Goal: Information Seeking & Learning: Learn about a topic

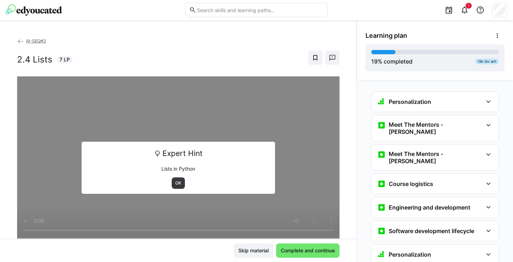
scroll to position [360, 0]
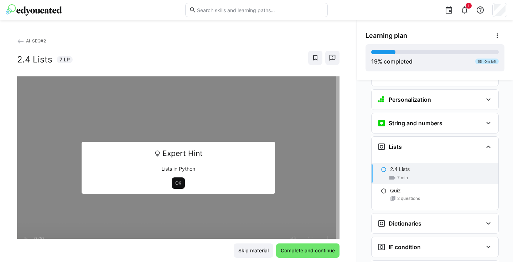
click at [180, 185] on span "OK" at bounding box center [178, 183] width 7 height 6
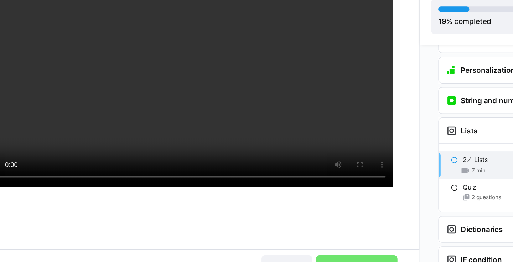
scroll to position [61, 0]
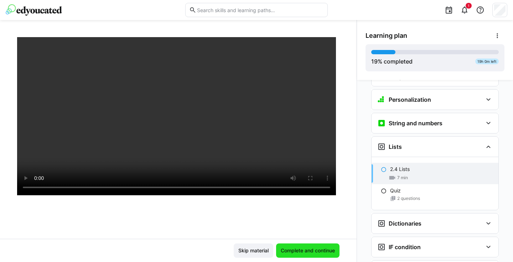
click at [331, 248] on span "Complete and continue" at bounding box center [308, 250] width 56 height 7
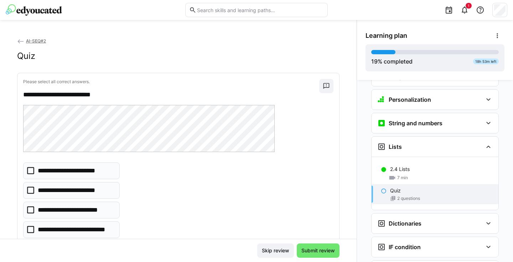
scroll to position [54, 0]
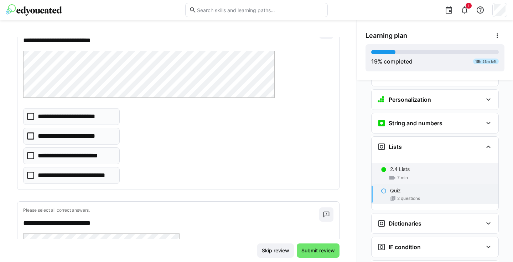
click at [408, 165] on p "2.4 Lists" at bounding box center [400, 168] width 20 height 7
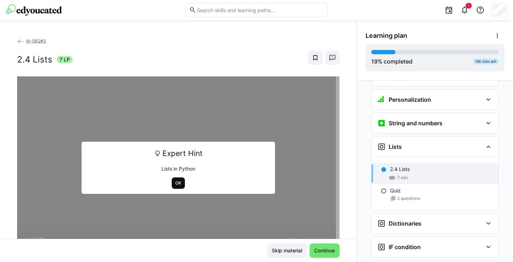
click at [177, 180] on span "OK" at bounding box center [178, 183] width 7 height 6
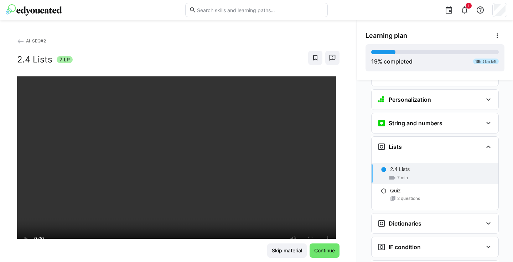
scroll to position [29, 0]
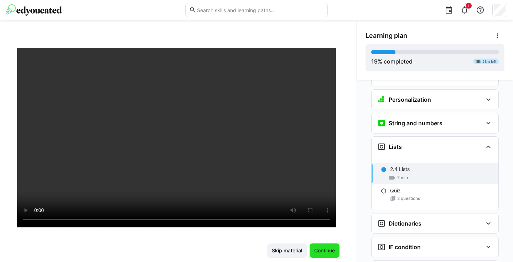
click at [315, 247] on span "Continue" at bounding box center [324, 250] width 23 height 7
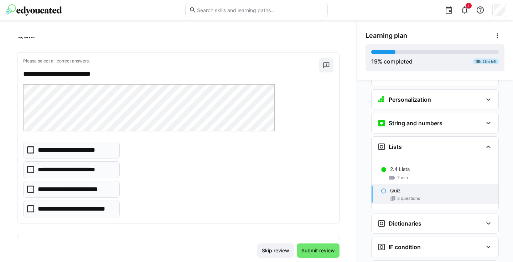
scroll to position [22, 0]
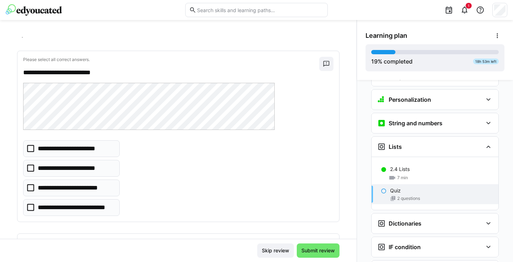
click at [96, 205] on p "**********" at bounding box center [76, 207] width 77 height 9
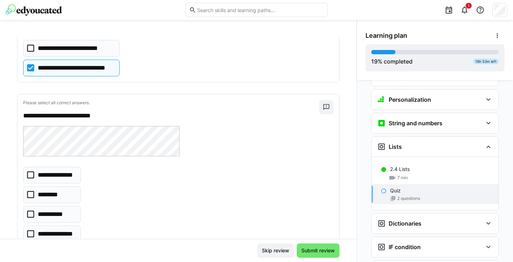
scroll to position [162, 0]
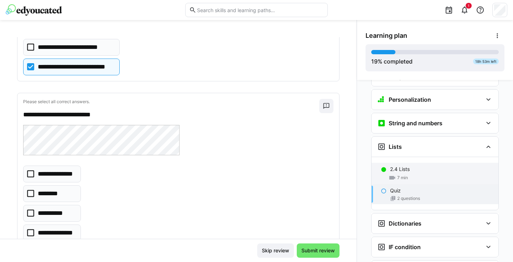
click at [412, 162] on div "2.4 Lists 7 min" at bounding box center [435, 172] width 127 height 21
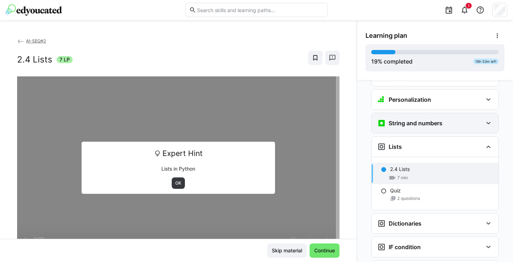
click at [455, 117] on div "String and numbers" at bounding box center [435, 123] width 127 height 20
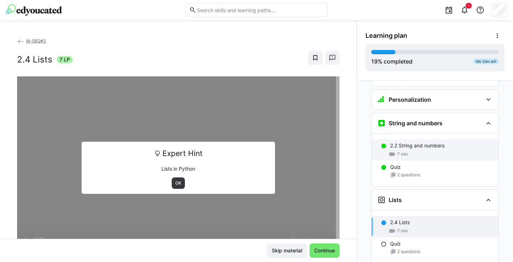
click at [441, 150] on div "7 min" at bounding box center [441, 153] width 103 height 7
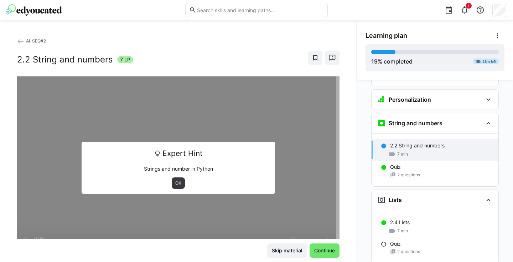
scroll to position [381, 0]
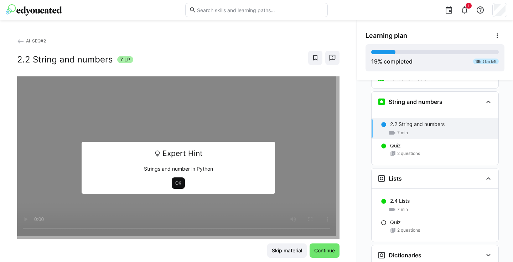
click at [182, 186] on span "OK" at bounding box center [178, 182] width 13 height 11
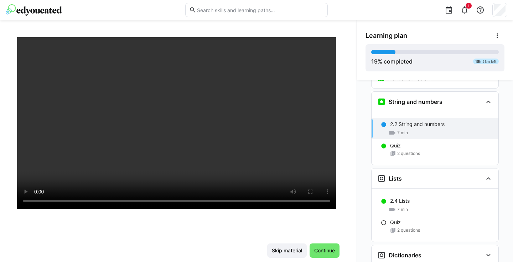
scroll to position [48, 0]
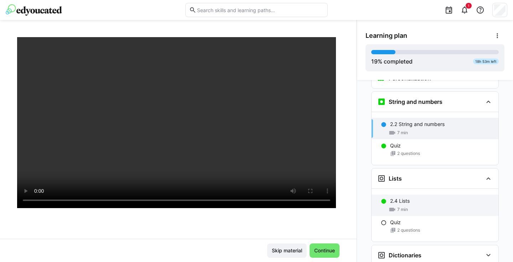
click at [424, 197] on div "2.4 Lists" at bounding box center [441, 200] width 103 height 7
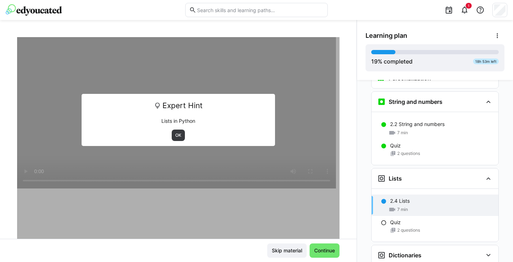
scroll to position [458, 0]
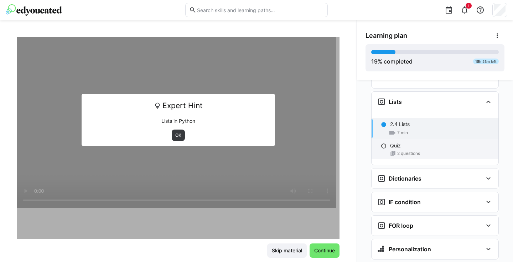
click at [423, 150] on div "2 questions" at bounding box center [441, 153] width 103 height 6
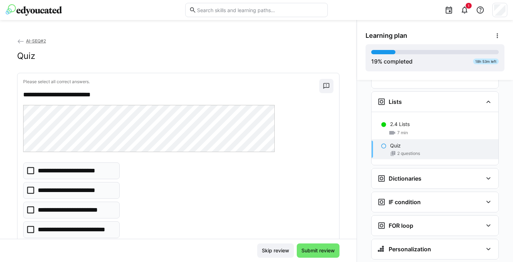
scroll to position [53, 0]
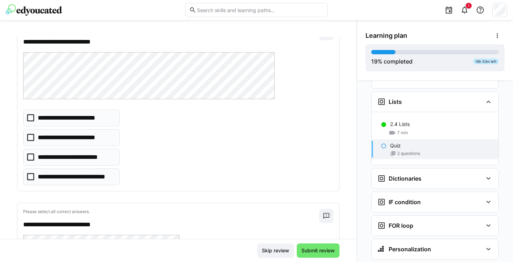
click at [114, 174] on p "**********" at bounding box center [76, 176] width 77 height 9
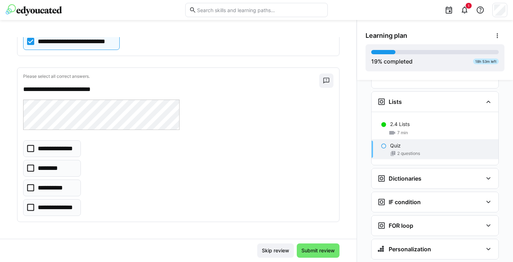
scroll to position [187, 0]
click at [69, 187] on eds-checkbox "**********" at bounding box center [52, 188] width 58 height 17
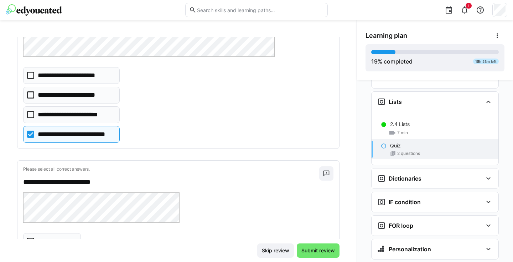
scroll to position [104, 0]
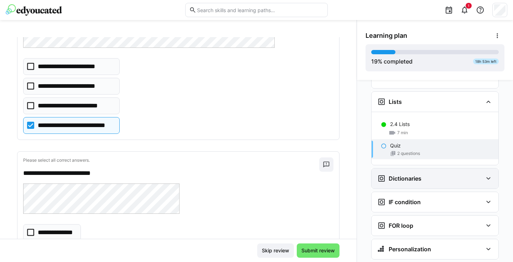
click at [419, 175] on h3 "Dictionaries" at bounding box center [405, 178] width 33 height 7
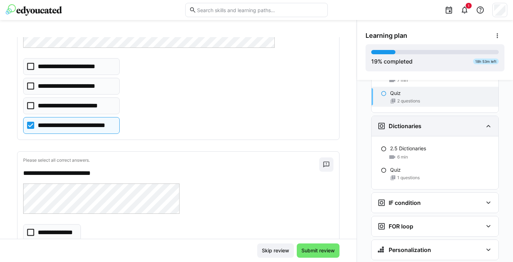
scroll to position [514, 0]
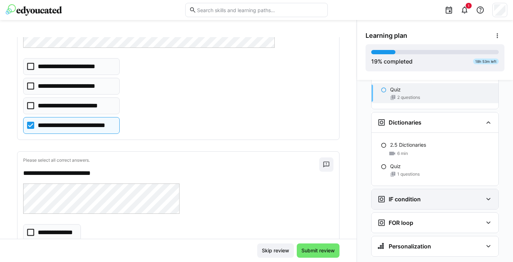
click at [416, 195] on h3 "IF condition" at bounding box center [405, 198] width 32 height 7
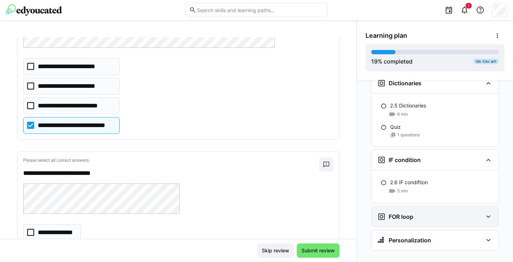
scroll to position [552, 0]
click at [415, 207] on div "FOR loop" at bounding box center [435, 217] width 127 height 20
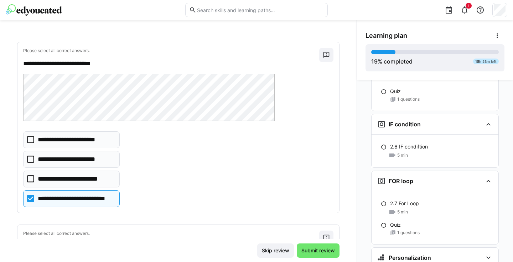
scroll to position [31, 0]
click at [84, 140] on p "**********" at bounding box center [71, 139] width 66 height 9
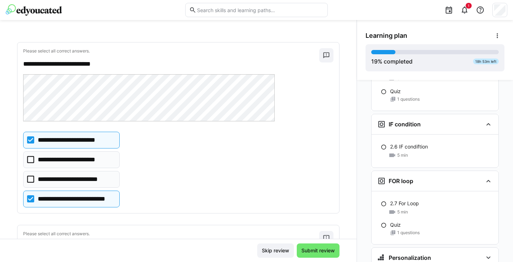
click at [64, 196] on p "**********" at bounding box center [76, 198] width 77 height 9
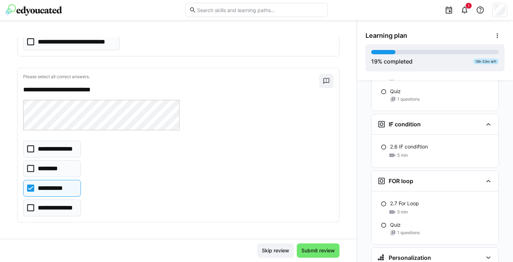
scroll to position [38, 0]
click at [66, 203] on p "**********" at bounding box center [57, 207] width 38 height 9
click at [66, 193] on eds-checkbox "**********" at bounding box center [52, 188] width 58 height 17
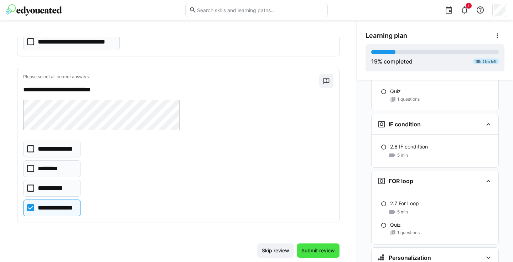
click at [321, 247] on span "Submit review" at bounding box center [318, 250] width 36 height 7
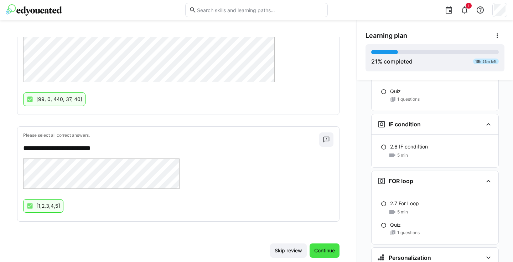
scroll to position [143, 0]
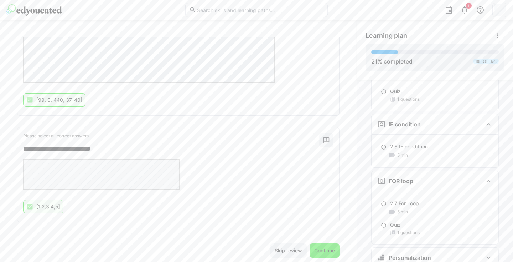
click at [318, 248] on span "Continue" at bounding box center [324, 250] width 23 height 7
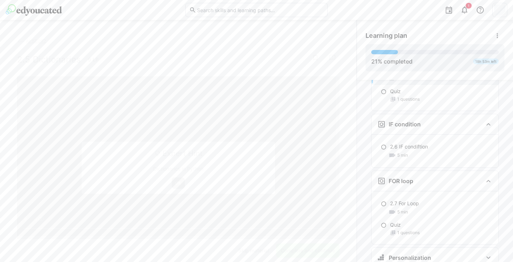
scroll to position [534, 0]
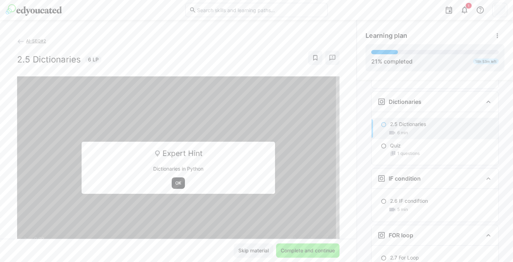
click at [178, 179] on span "OK" at bounding box center [178, 182] width 13 height 11
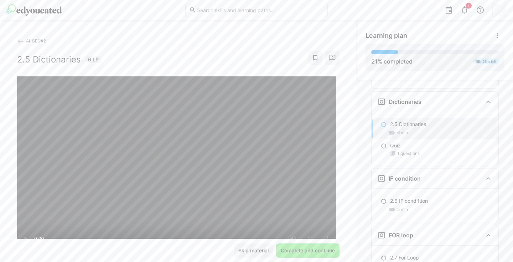
scroll to position [24, 0]
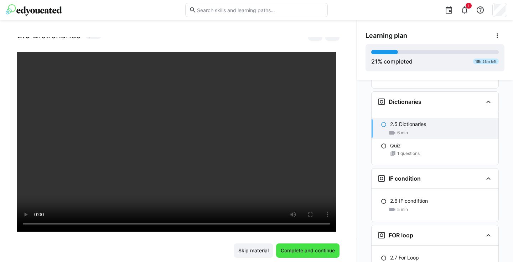
click at [295, 255] on span "Complete and continue" at bounding box center [307, 250] width 63 height 14
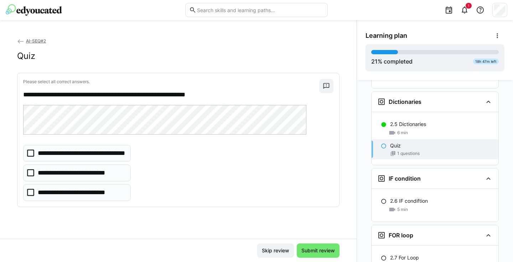
click at [114, 174] on eds-checkbox "**********" at bounding box center [77, 172] width 108 height 17
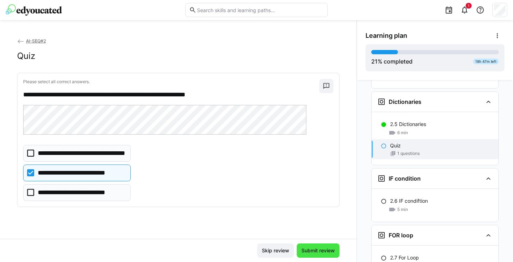
click at [321, 248] on span "Submit review" at bounding box center [318, 250] width 36 height 7
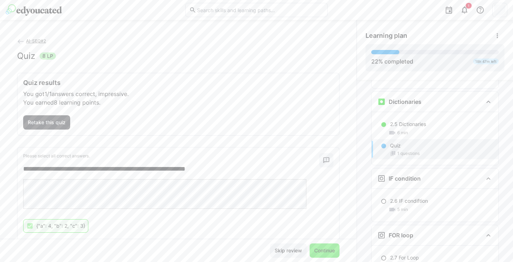
click at [321, 248] on span "Continue" at bounding box center [324, 250] width 23 height 7
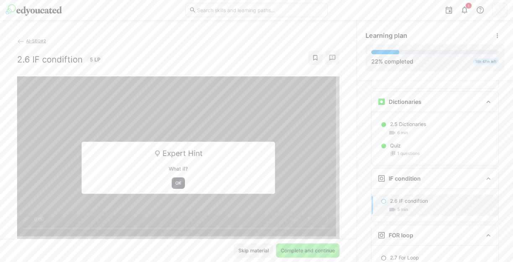
scroll to position [605, 0]
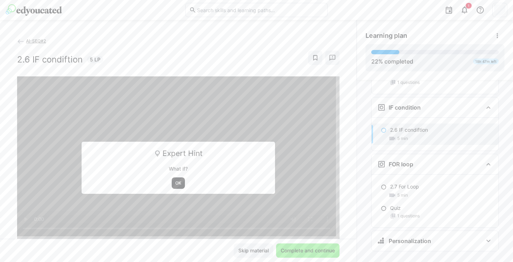
click at [175, 183] on span "OK" at bounding box center [178, 183] width 7 height 6
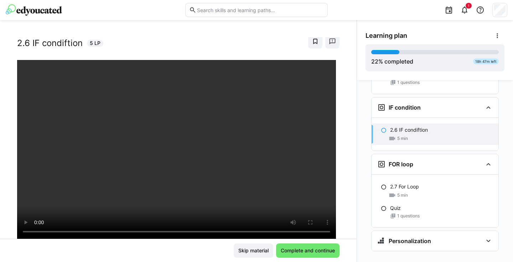
scroll to position [21, 0]
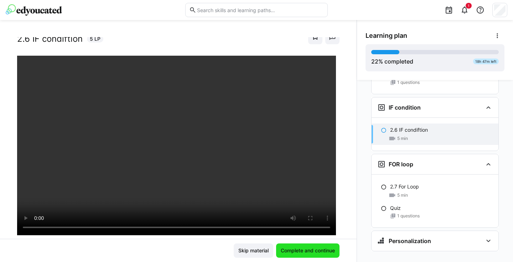
click at [310, 248] on span "Complete and continue" at bounding box center [308, 250] width 56 height 7
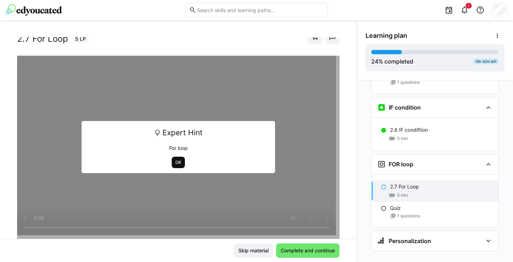
click at [176, 159] on span "OK" at bounding box center [178, 162] width 7 height 6
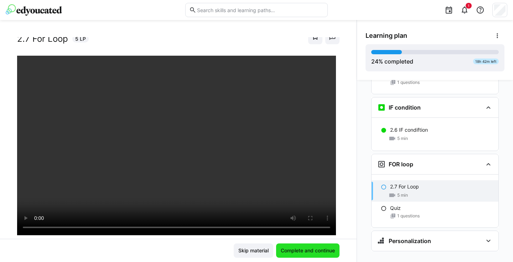
click at [311, 251] on span "Complete and continue" at bounding box center [308, 250] width 56 height 7
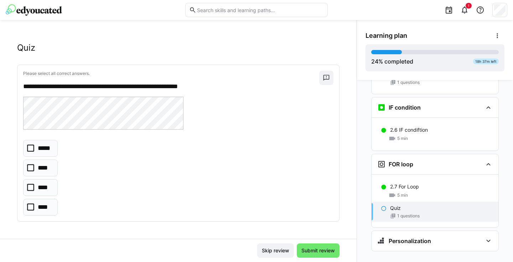
scroll to position [8, 0]
click at [44, 211] on p "****" at bounding box center [44, 207] width 12 height 9
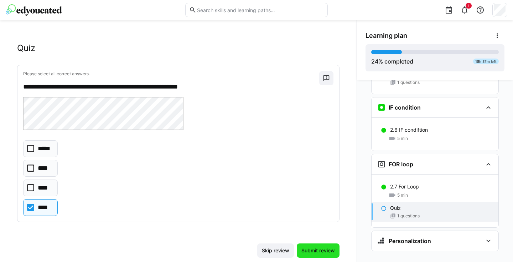
click at [326, 247] on span "Submit review" at bounding box center [318, 250] width 36 height 7
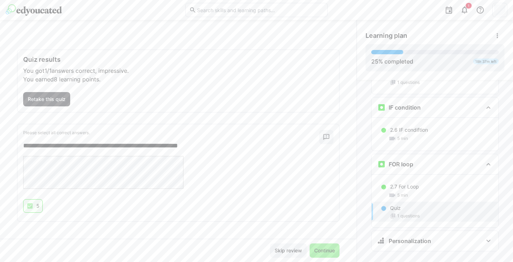
scroll to position [23, 0]
click at [329, 252] on span "Continue" at bounding box center [324, 250] width 23 height 7
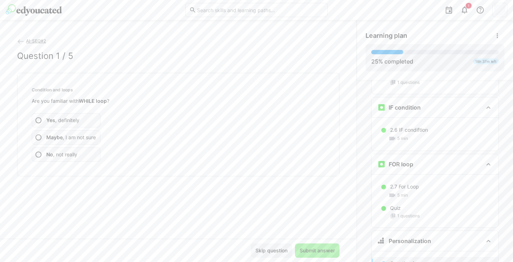
scroll to position [38, 0]
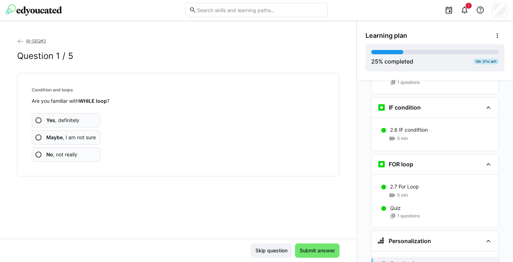
click at [96, 140] on app-assessment-question-radio "Maybe , I am not sure" at bounding box center [66, 137] width 69 height 14
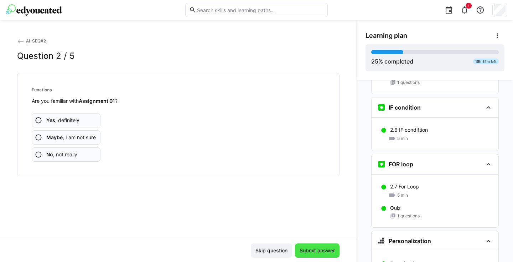
click at [331, 249] on span "Submit answer" at bounding box center [317, 250] width 37 height 7
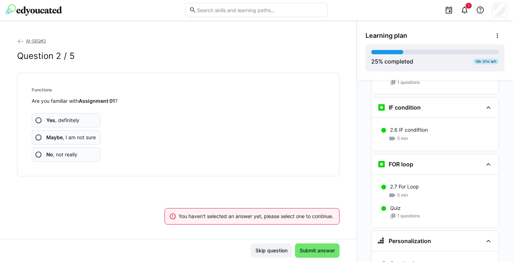
click at [68, 151] on span "No , not really" at bounding box center [61, 154] width 31 height 7
click at [91, 153] on app-assessment-question-radio "No , not really" at bounding box center [66, 154] width 69 height 14
click at [320, 251] on span "Submit answer" at bounding box center [317, 250] width 37 height 7
click at [80, 153] on app-assessment-question-radio "No , not really" at bounding box center [66, 154] width 69 height 14
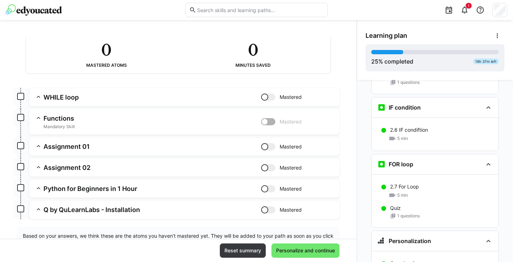
scroll to position [49, 0]
click at [238, 118] on h3 "Functions" at bounding box center [152, 117] width 218 height 8
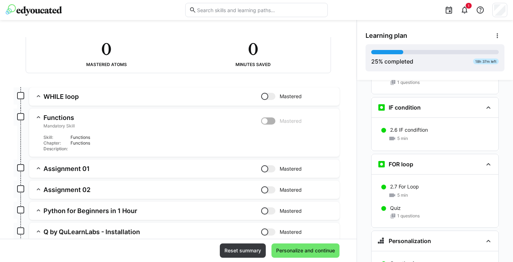
click at [238, 119] on h3 "Functions" at bounding box center [152, 117] width 218 height 8
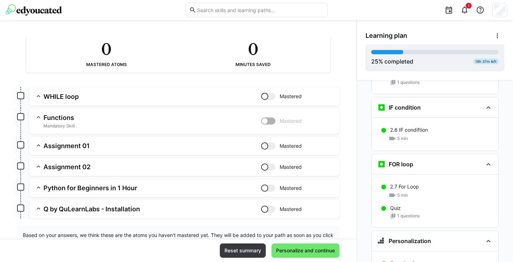
click at [261, 120] on div at bounding box center [264, 120] width 7 height 7
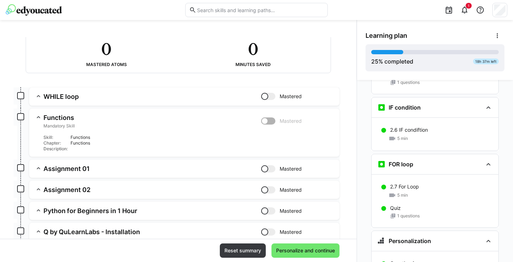
click at [264, 97] on div at bounding box center [264, 96] width 7 height 7
click at [264, 97] on div at bounding box center [268, 96] width 14 height 7
click at [267, 171] on div at bounding box center [268, 168] width 14 height 7
click at [268, 171] on div at bounding box center [271, 168] width 7 height 7
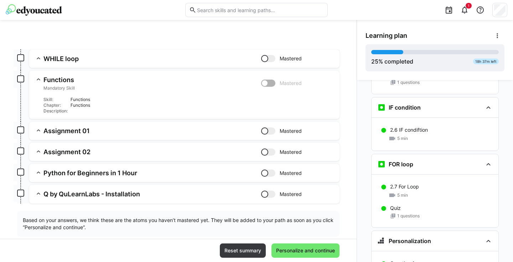
scroll to position [87, 0]
click at [270, 149] on div at bounding box center [268, 151] width 14 height 7
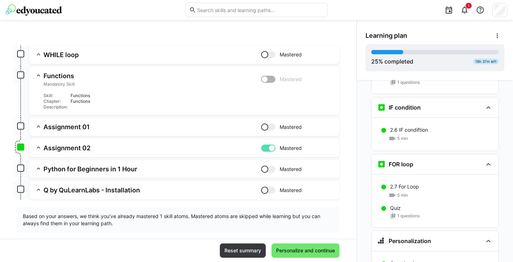
scroll to position [87, 0]
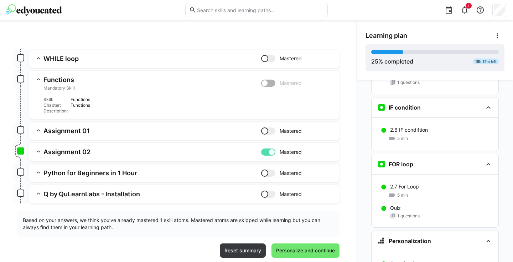
click at [270, 149] on div at bounding box center [271, 151] width 7 height 7
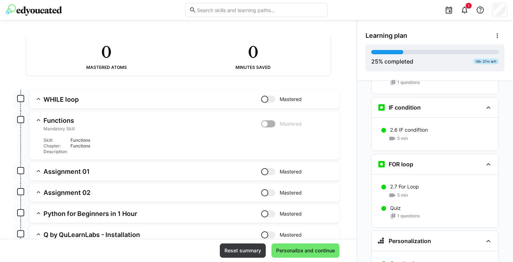
scroll to position [47, 0]
click at [266, 191] on div at bounding box center [268, 191] width 14 height 7
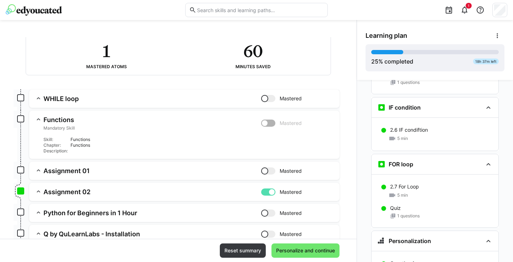
click at [268, 191] on div at bounding box center [271, 191] width 7 height 7
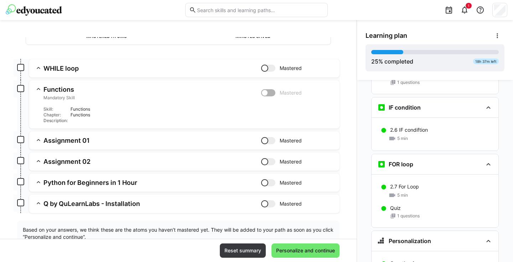
scroll to position [83, 0]
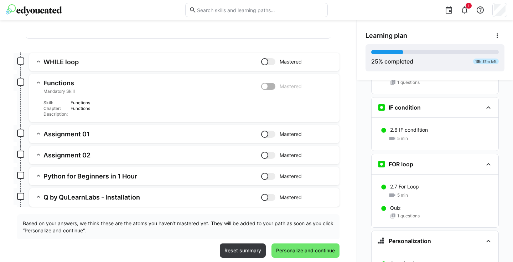
click at [265, 178] on div at bounding box center [264, 175] width 7 height 7
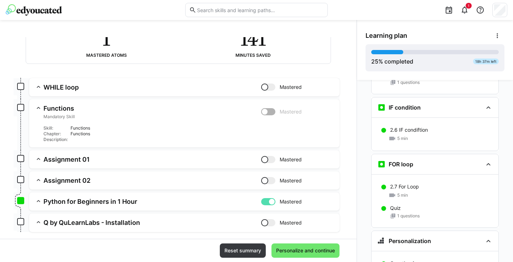
scroll to position [93, 0]
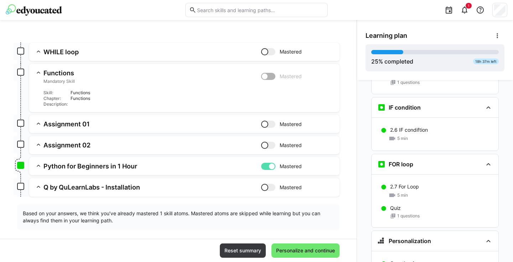
click at [269, 163] on div at bounding box center [271, 165] width 7 height 7
click at [261, 188] on div at bounding box center [264, 187] width 7 height 7
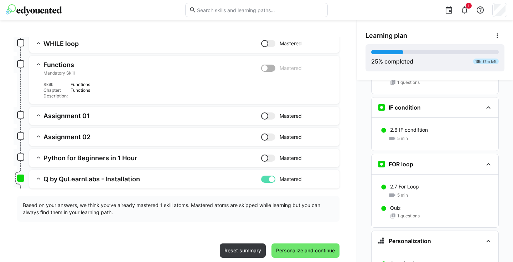
scroll to position [101, 0]
click at [270, 180] on div at bounding box center [271, 179] width 7 height 7
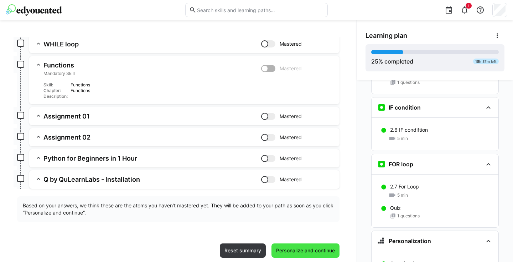
click at [296, 250] on span "Personalize and continue" at bounding box center [305, 250] width 61 height 7
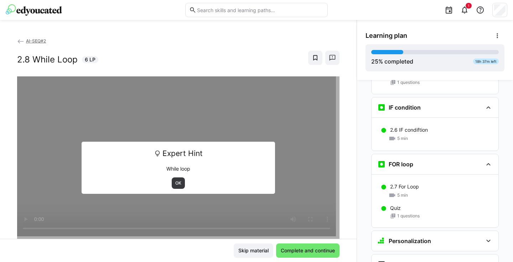
scroll to position [768, 0]
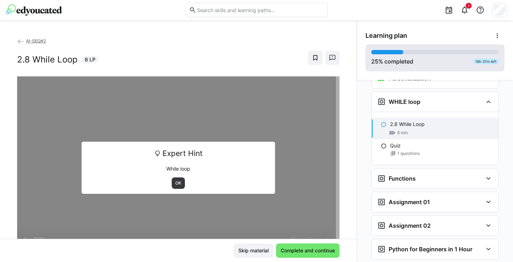
click at [401, 54] on div "25 % completed 18h 37m left" at bounding box center [435, 58] width 128 height 16
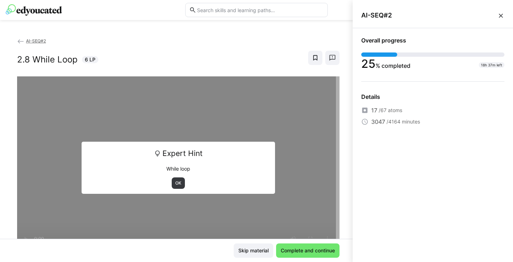
scroll to position [0, 0]
click at [501, 15] on eds-icon at bounding box center [500, 15] width 7 height 7
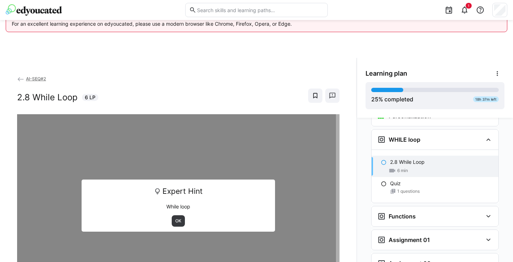
scroll to position [38, 0]
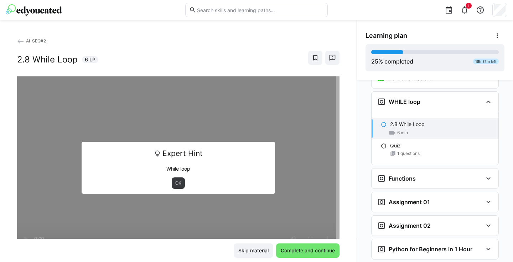
click at [37, 41] on span "AI-SEQ#2" at bounding box center [36, 40] width 20 height 5
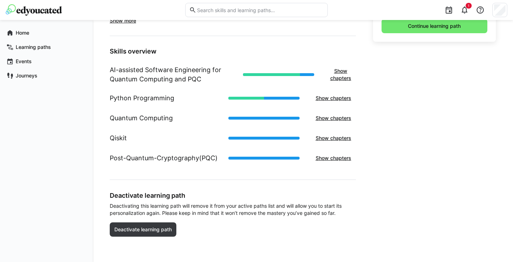
scroll to position [295, 0]
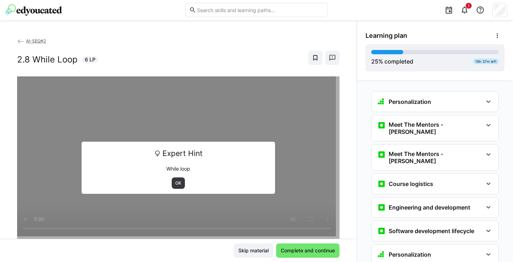
scroll to position [522, 0]
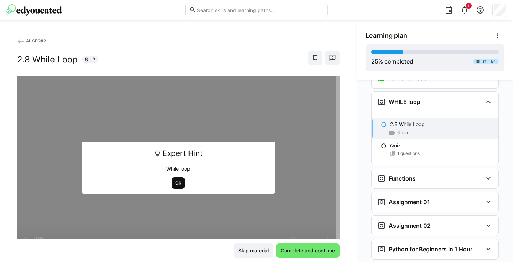
click at [178, 180] on span "OK" at bounding box center [178, 183] width 7 height 6
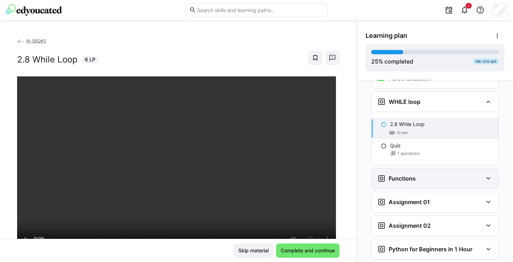
click at [406, 172] on div "Functions" at bounding box center [435, 178] width 127 height 20
